Goal: Navigation & Orientation: Understand site structure

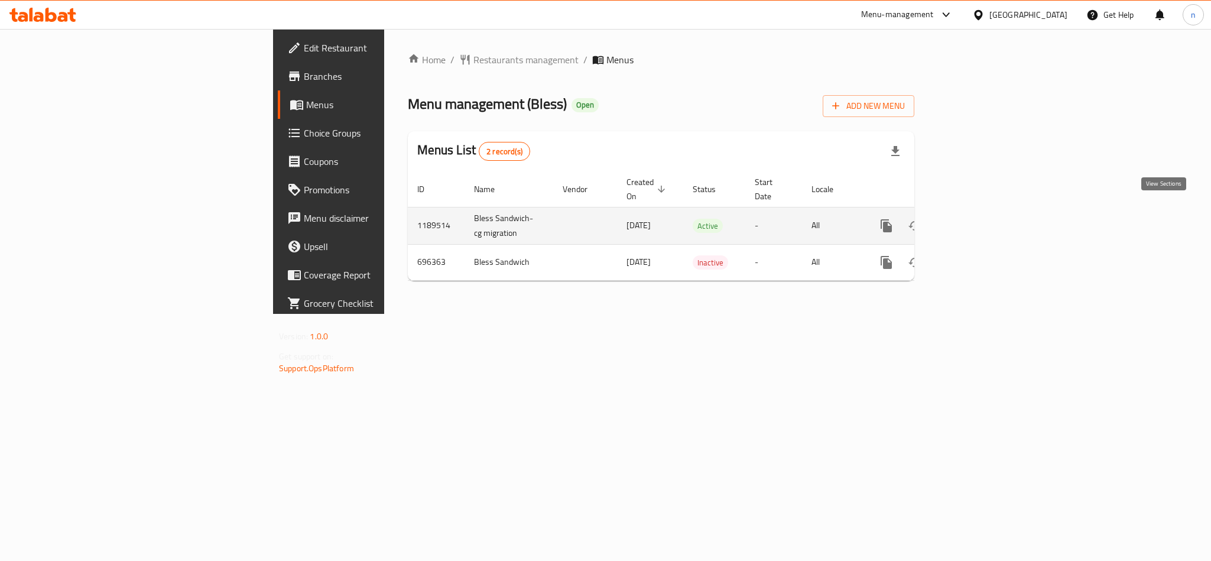
click at [979, 219] on icon "enhanced table" at bounding box center [972, 226] width 14 height 14
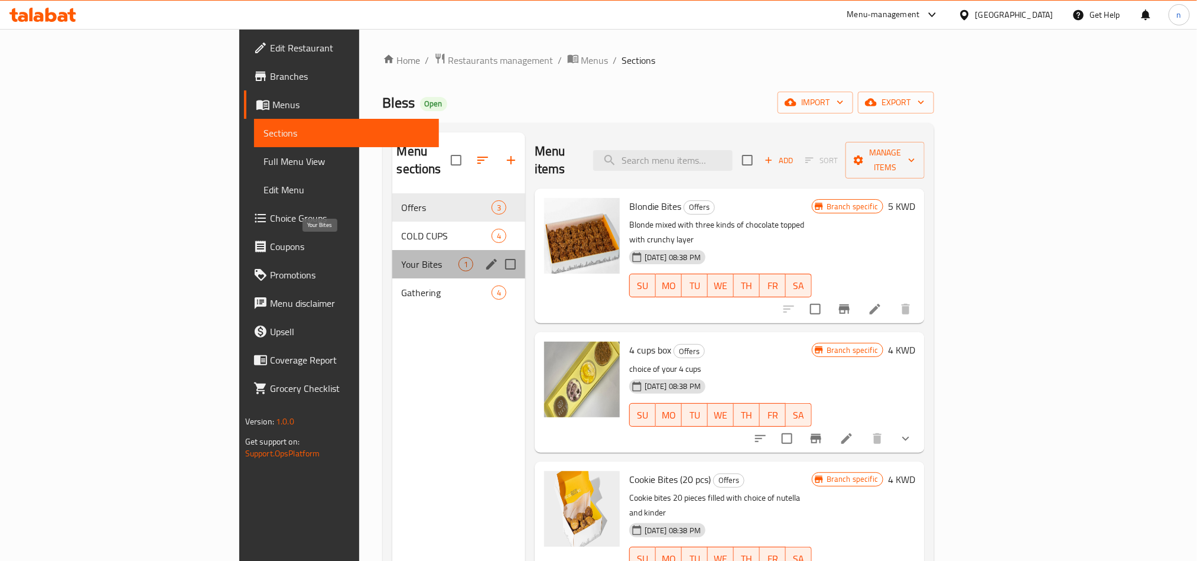
click at [402, 257] on span "Your Bites" at bounding box center [430, 264] width 57 height 14
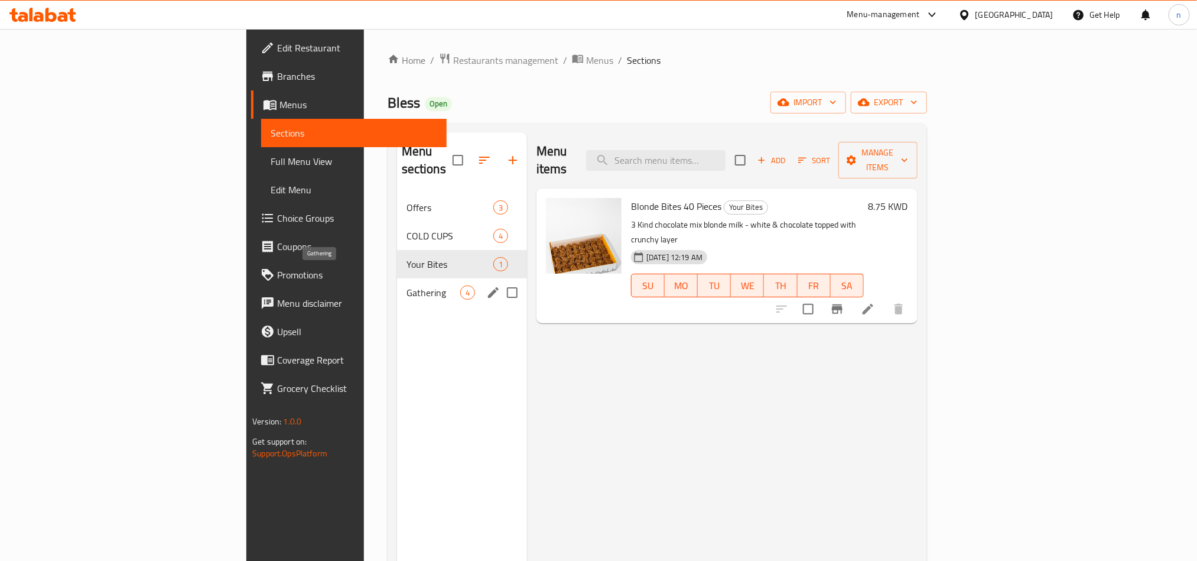
click at [407, 285] on span "Gathering" at bounding box center [434, 292] width 54 height 14
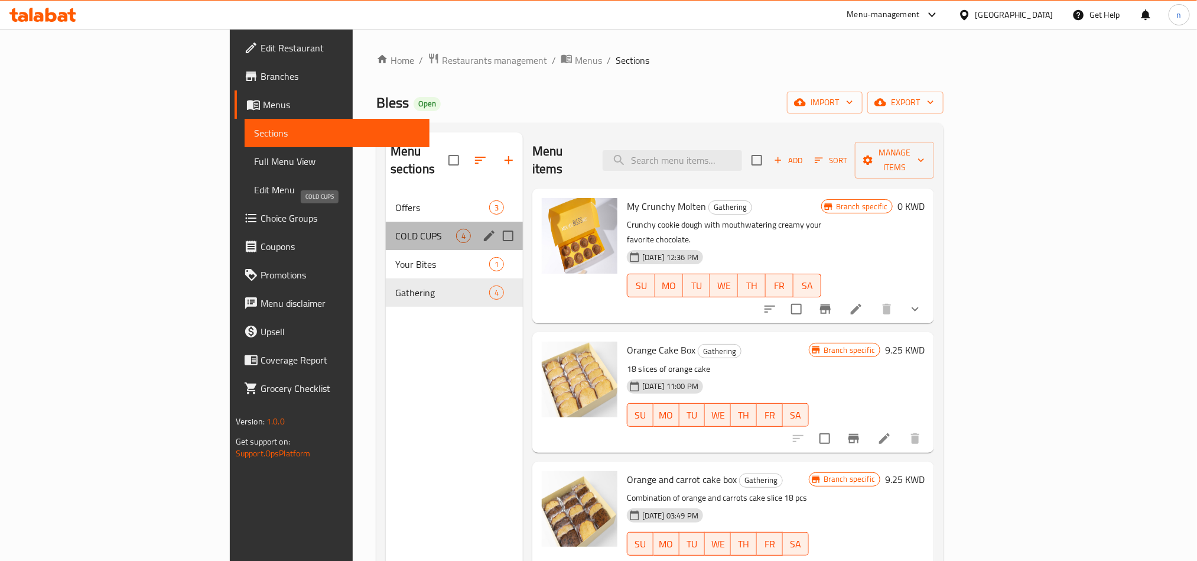
click at [395, 229] on span "COLD CUPS" at bounding box center [425, 236] width 61 height 14
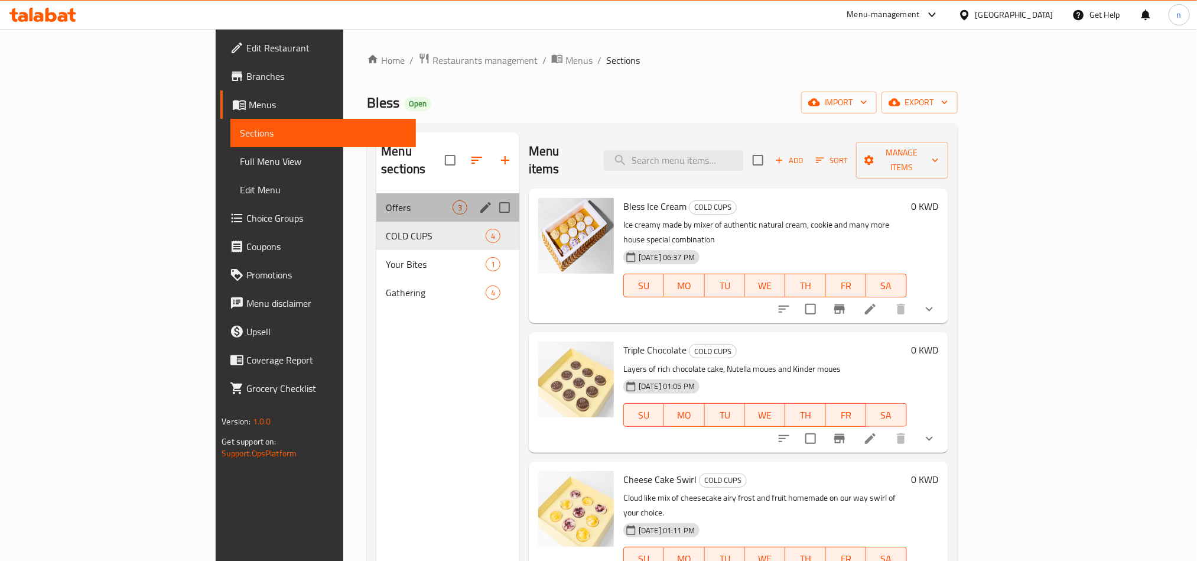
click at [376, 193] on div "Offers 3" at bounding box center [447, 207] width 143 height 28
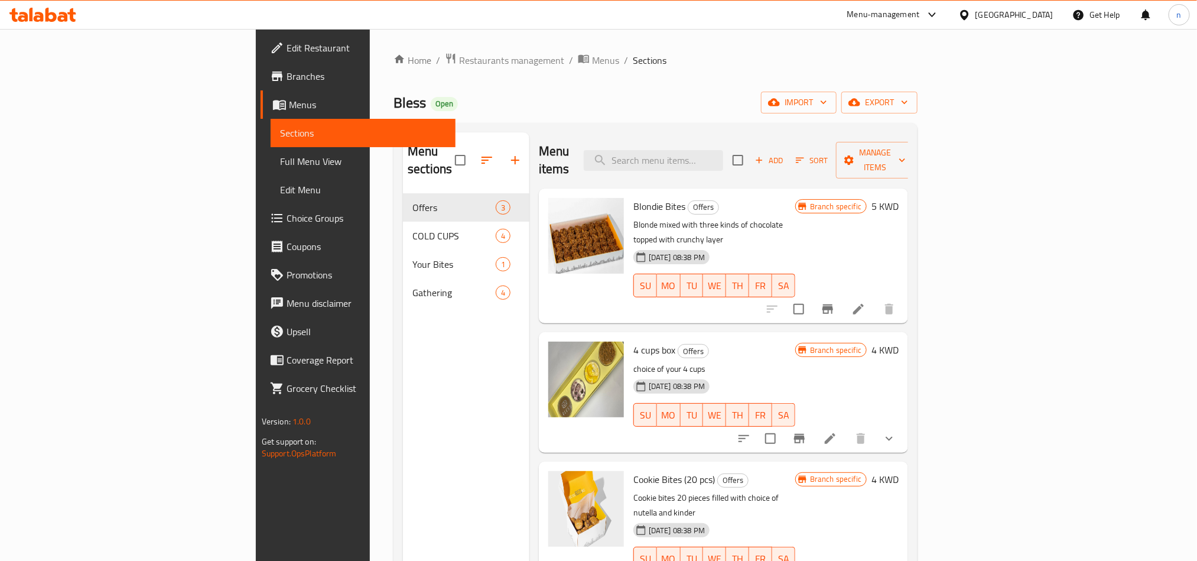
click at [59, 7] on div at bounding box center [43, 15] width 86 height 24
click at [43, 13] on icon at bounding box center [42, 15] width 67 height 14
